Goal: Use online tool/utility: Utilize a website feature to perform a specific function

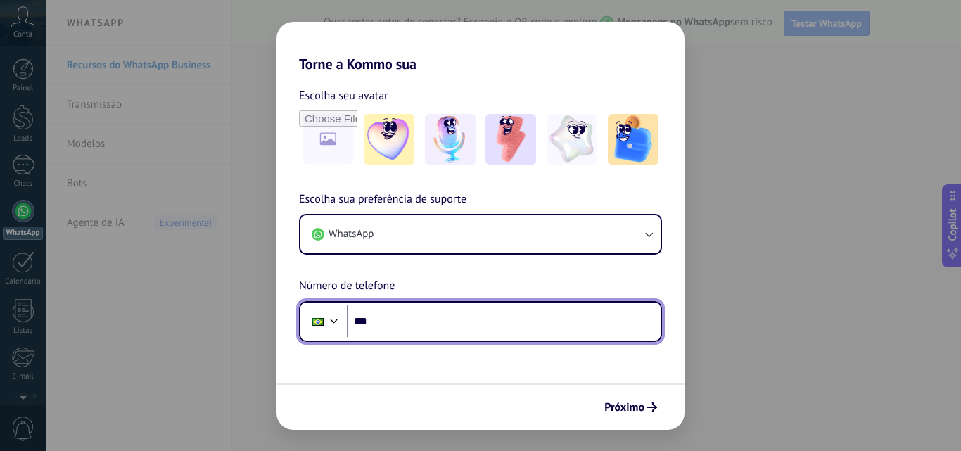
click at [439, 317] on input "***" at bounding box center [504, 321] width 314 height 32
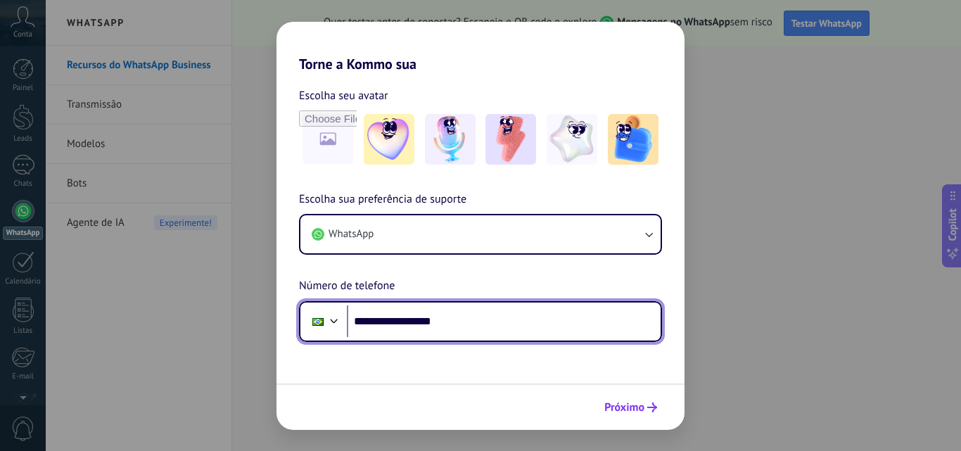
type input "**********"
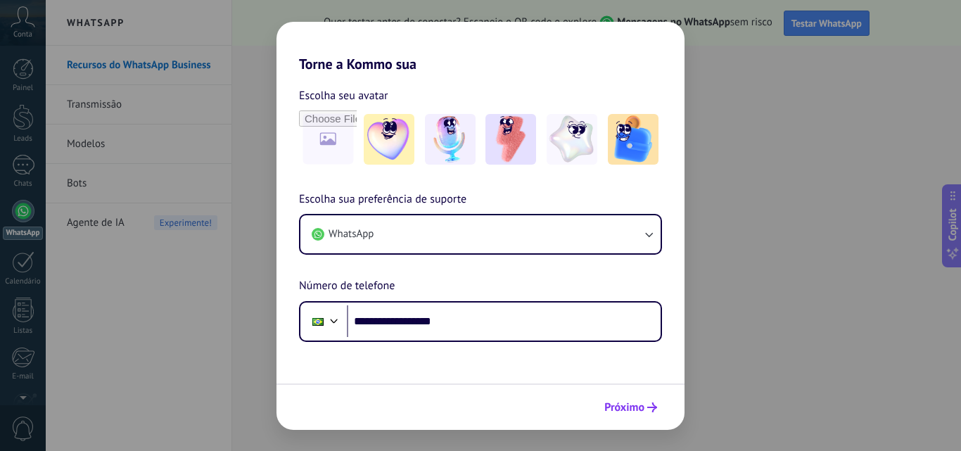
click at [634, 418] on button "Próximo" at bounding box center [630, 407] width 65 height 24
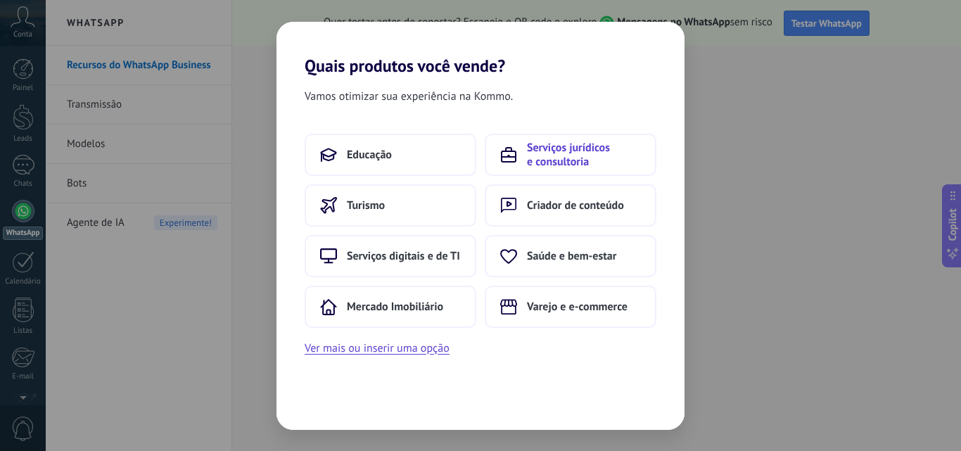
click at [518, 164] on button "Serviços jurídicos e consultoria" at bounding box center [571, 155] width 172 height 42
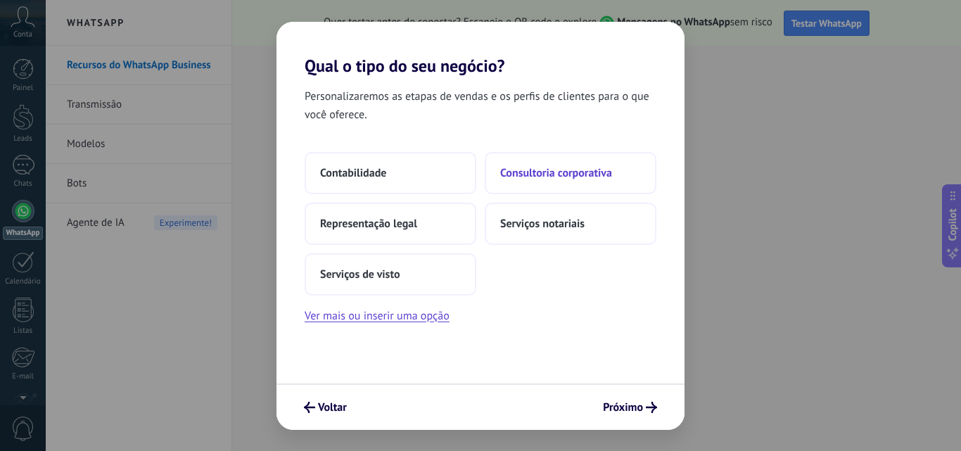
click at [532, 177] on span "Consultoria corporativa" at bounding box center [556, 173] width 112 height 14
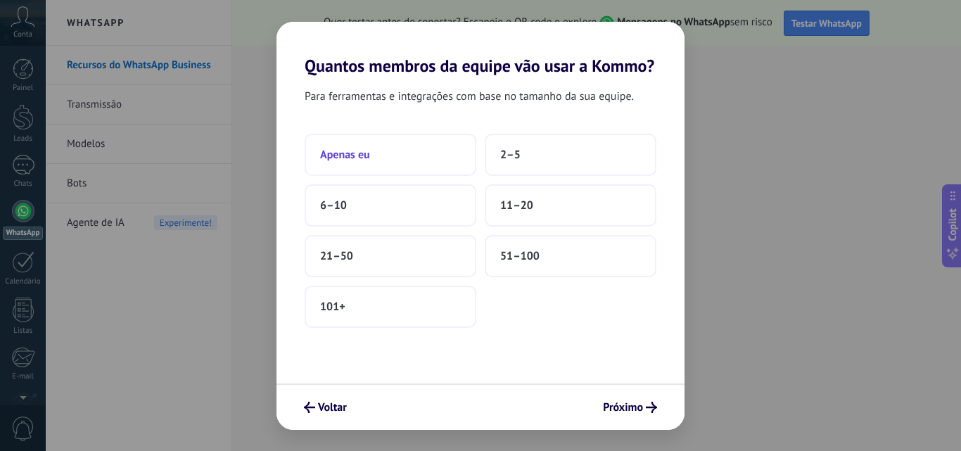
click at [440, 163] on button "Apenas eu" at bounding box center [391, 155] width 172 height 42
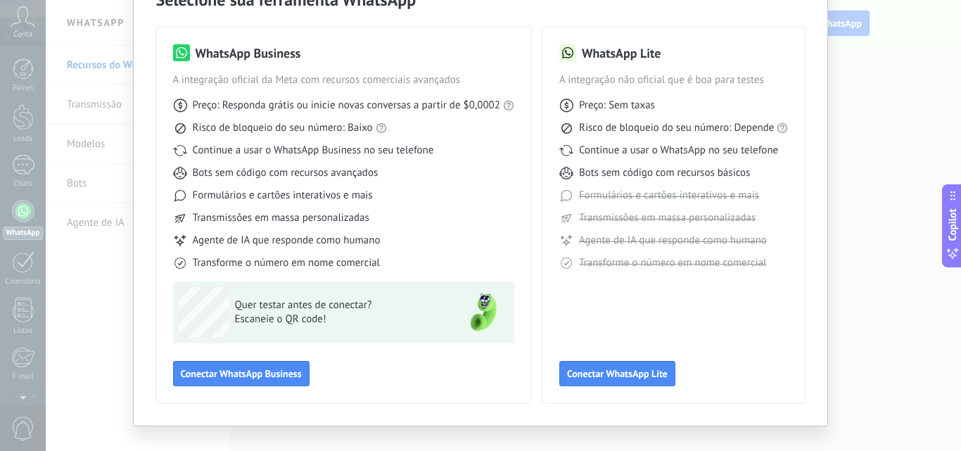
scroll to position [101, 0]
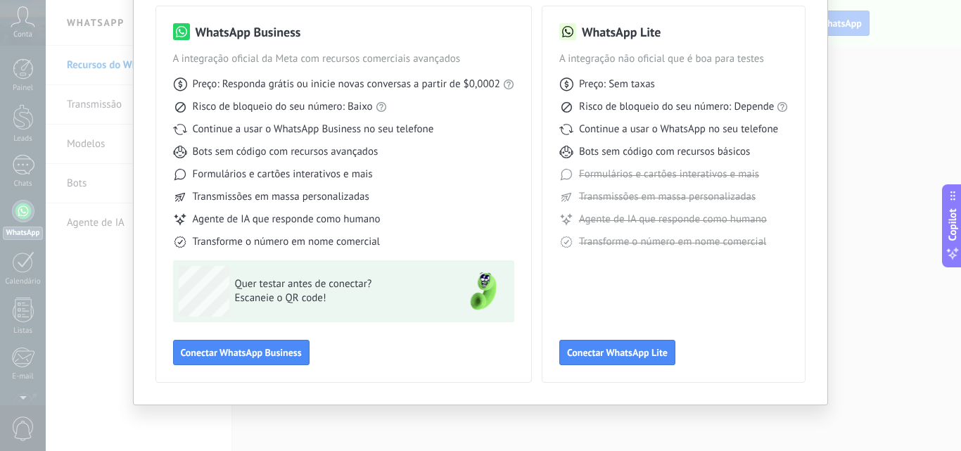
click at [232, 413] on div "Selecione sua ferramenta WhatsApp WhatsApp Business A integração oficial da Met…" at bounding box center [480, 225] width 961 height 451
click at [889, 358] on div "Selecione sua ferramenta WhatsApp WhatsApp Business A integração oficial da Met…" at bounding box center [480, 225] width 961 height 451
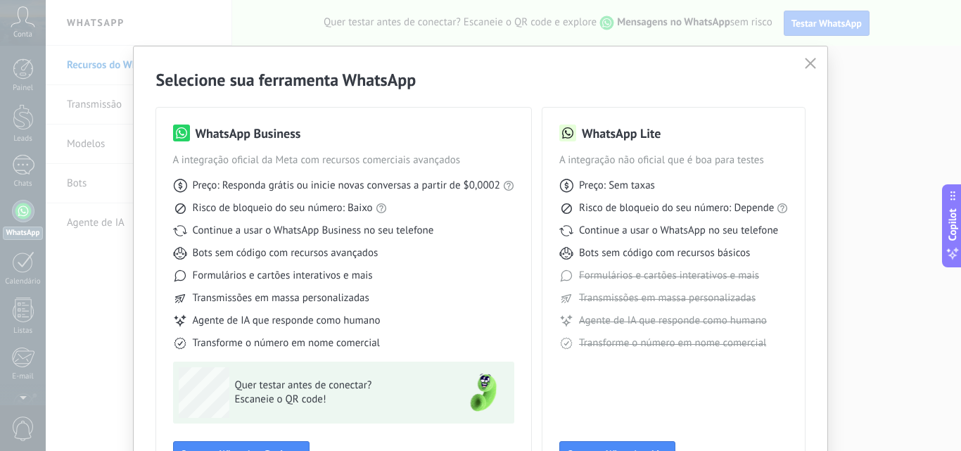
scroll to position [70, 0]
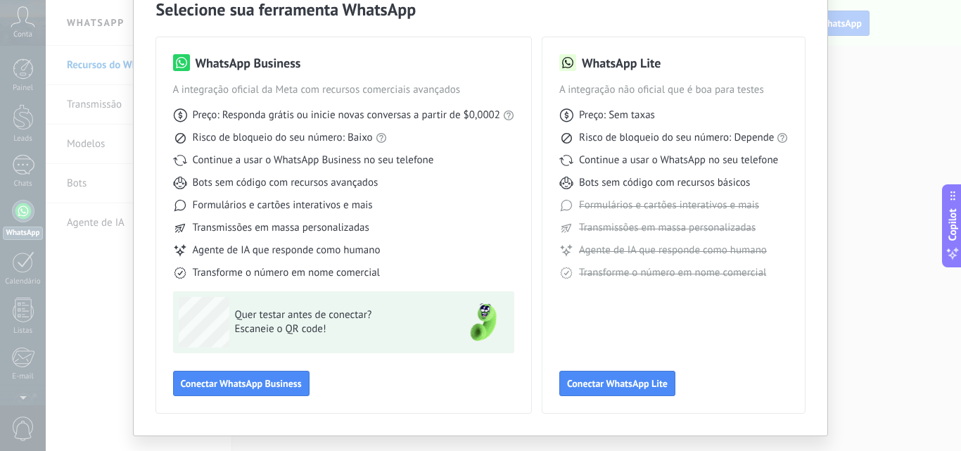
click at [91, 298] on div "Selecione sua ferramenta WhatsApp WhatsApp Business A integração oficial da Met…" at bounding box center [480, 225] width 961 height 451
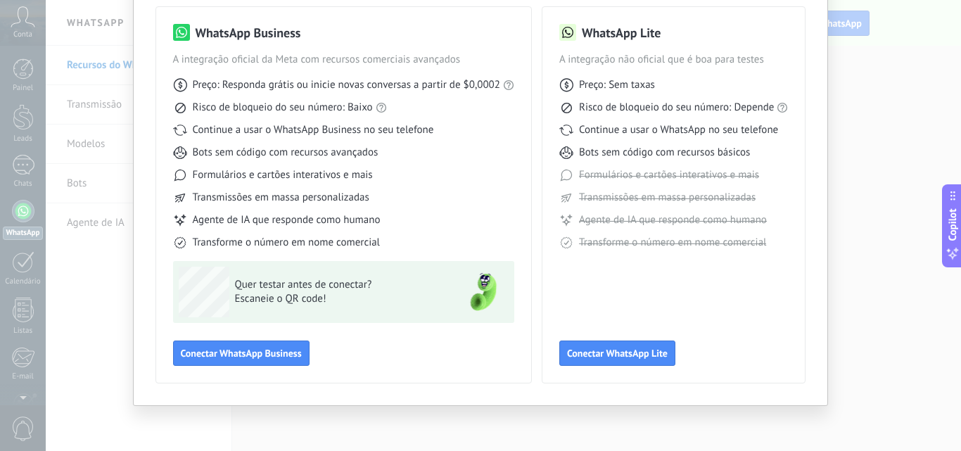
scroll to position [101, 0]
click at [101, 357] on div "Selecione sua ferramenta WhatsApp WhatsApp Business A integração oficial da Met…" at bounding box center [480, 225] width 961 height 451
